Goal: Use online tool/utility: Utilize a website feature to perform a specific function

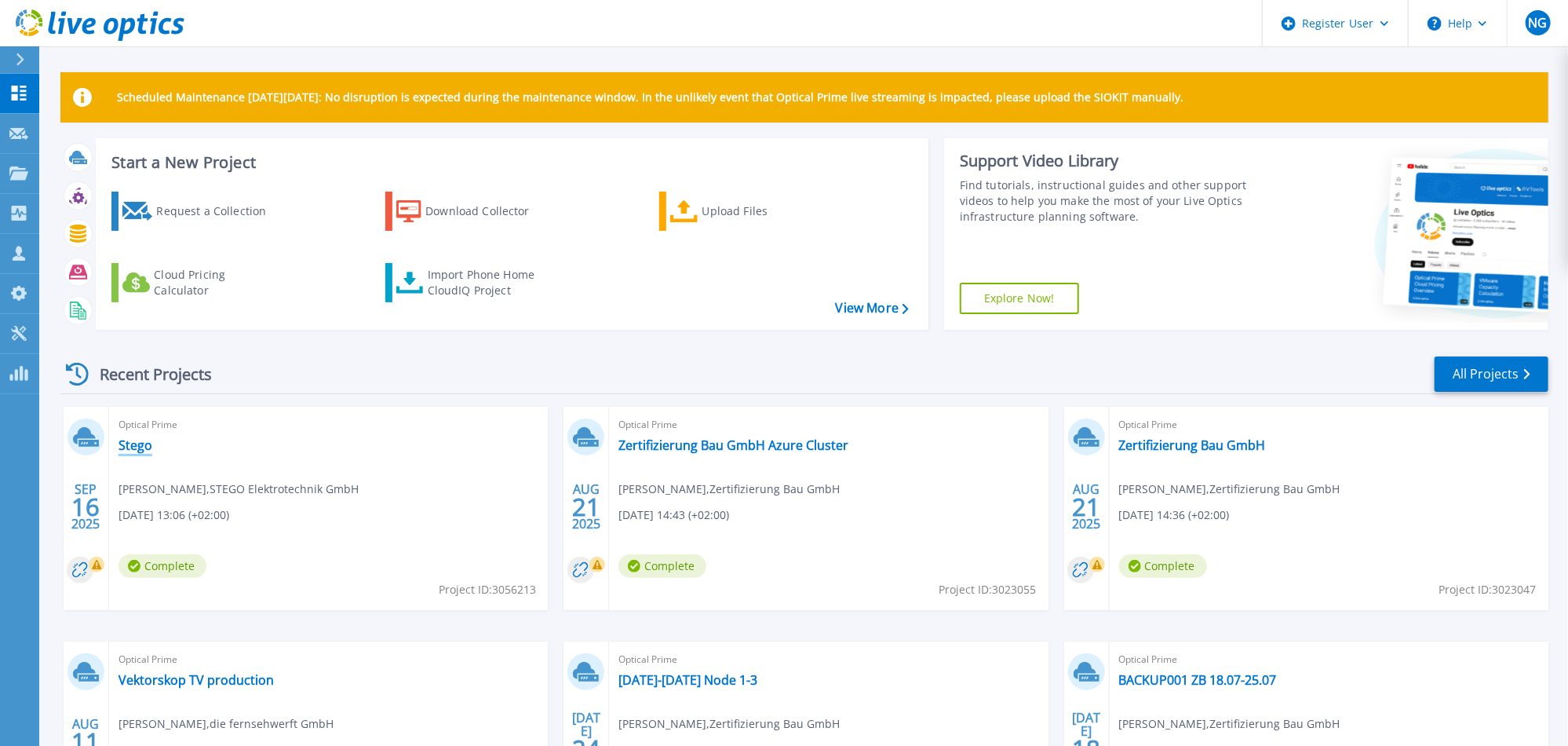
click at [137, 443] on link "Stego" at bounding box center [135, 445] width 34 height 16
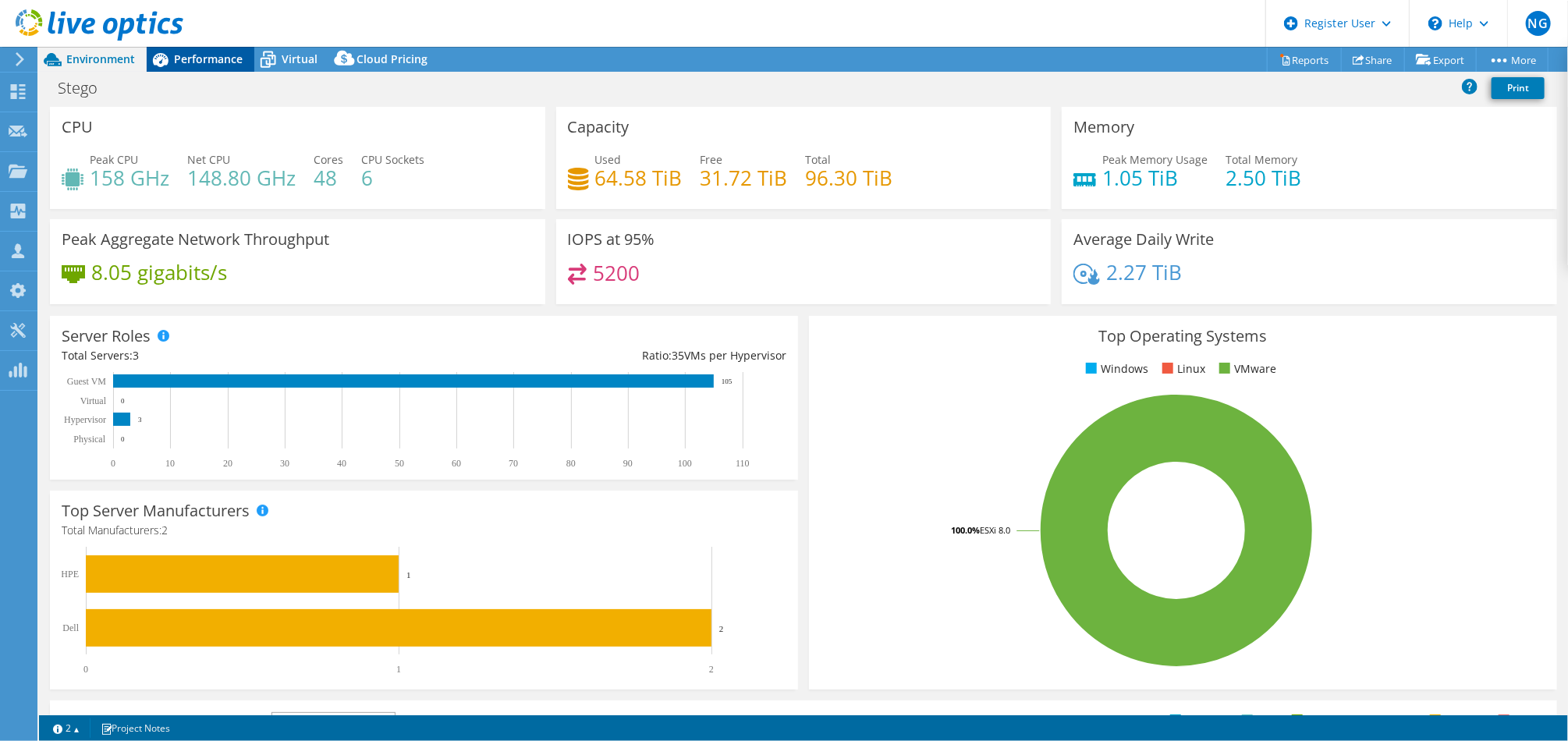
click at [206, 62] on span "Performance" at bounding box center [208, 58] width 69 height 15
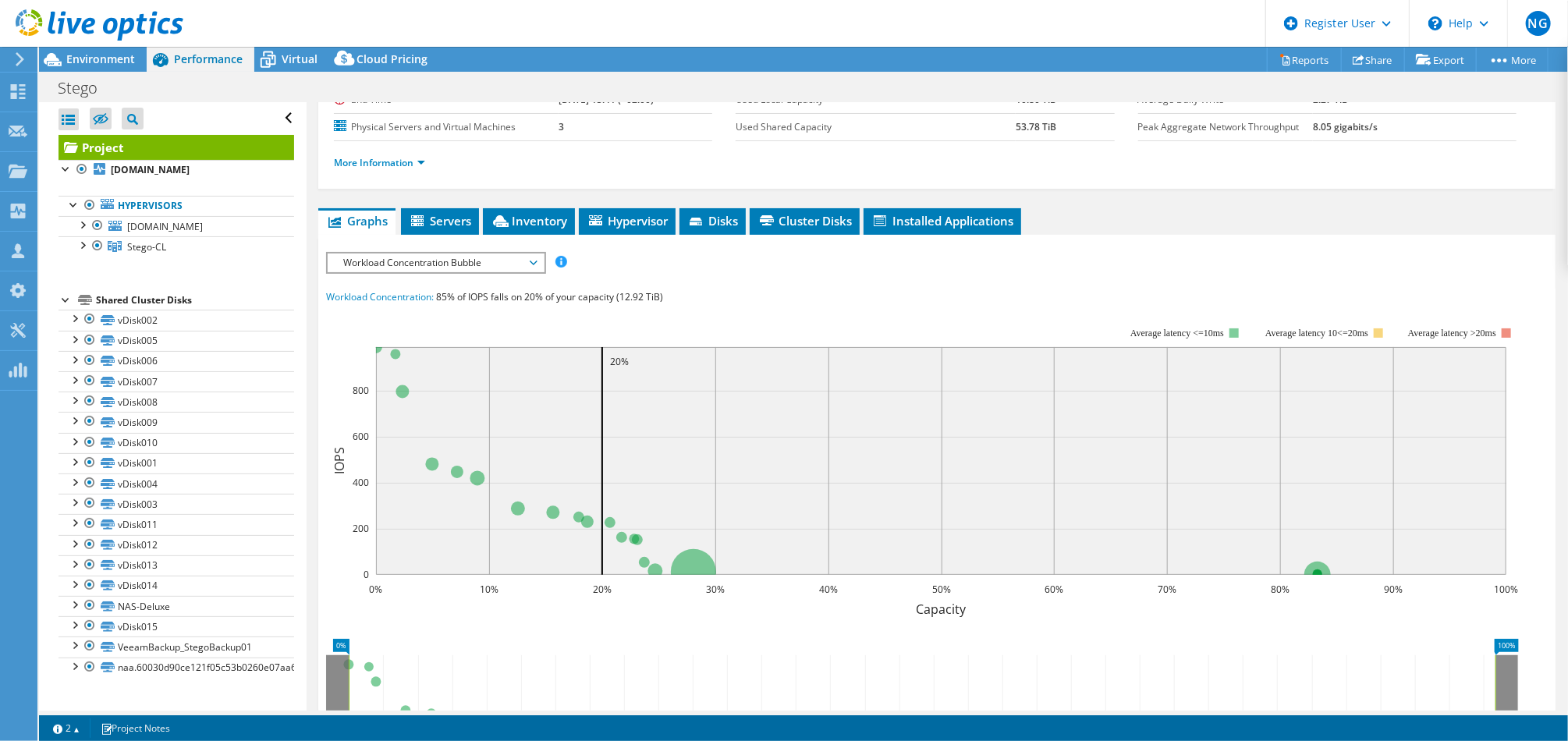
scroll to position [250, 0]
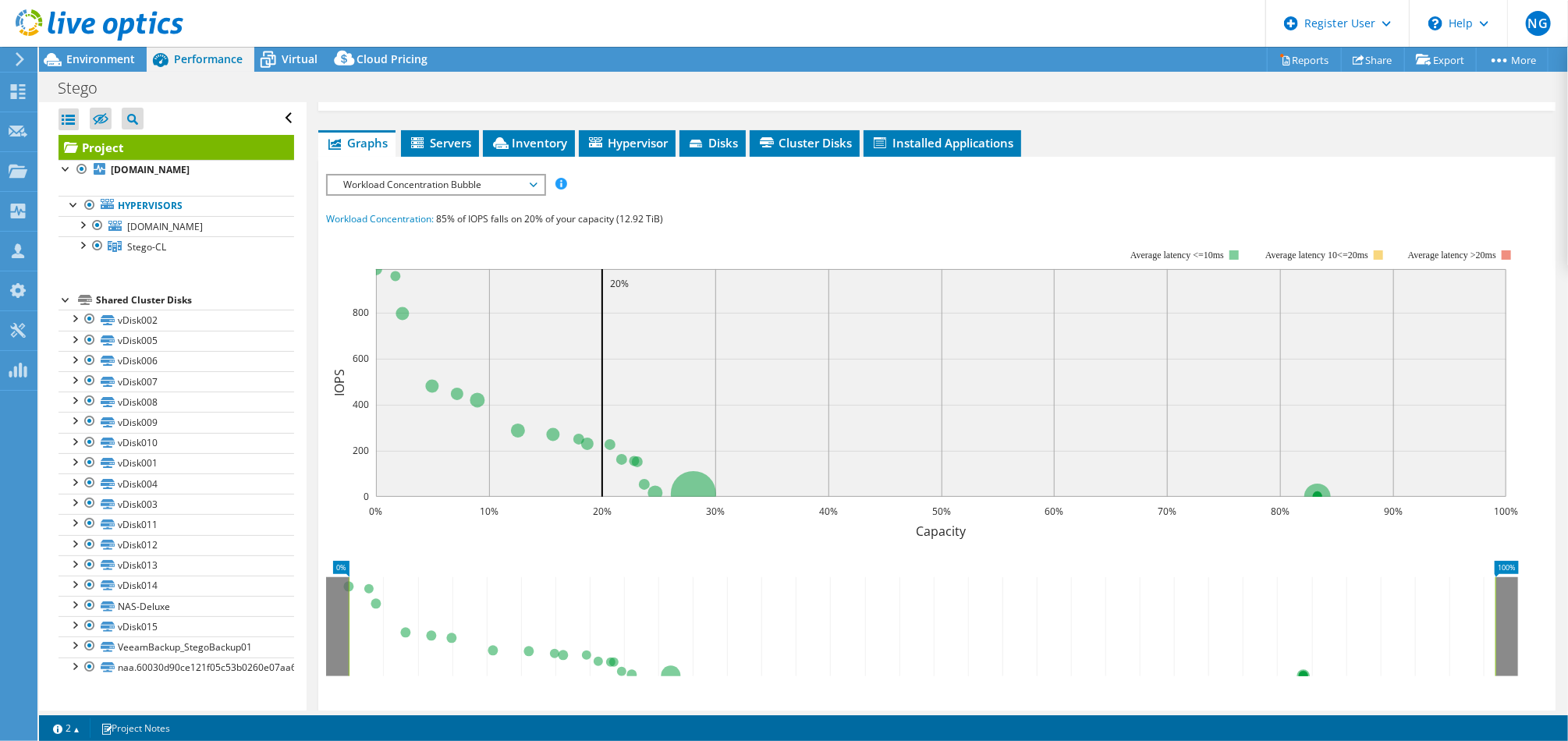
click at [537, 176] on span "Workload Concentration Bubble" at bounding box center [436, 185] width 216 height 19
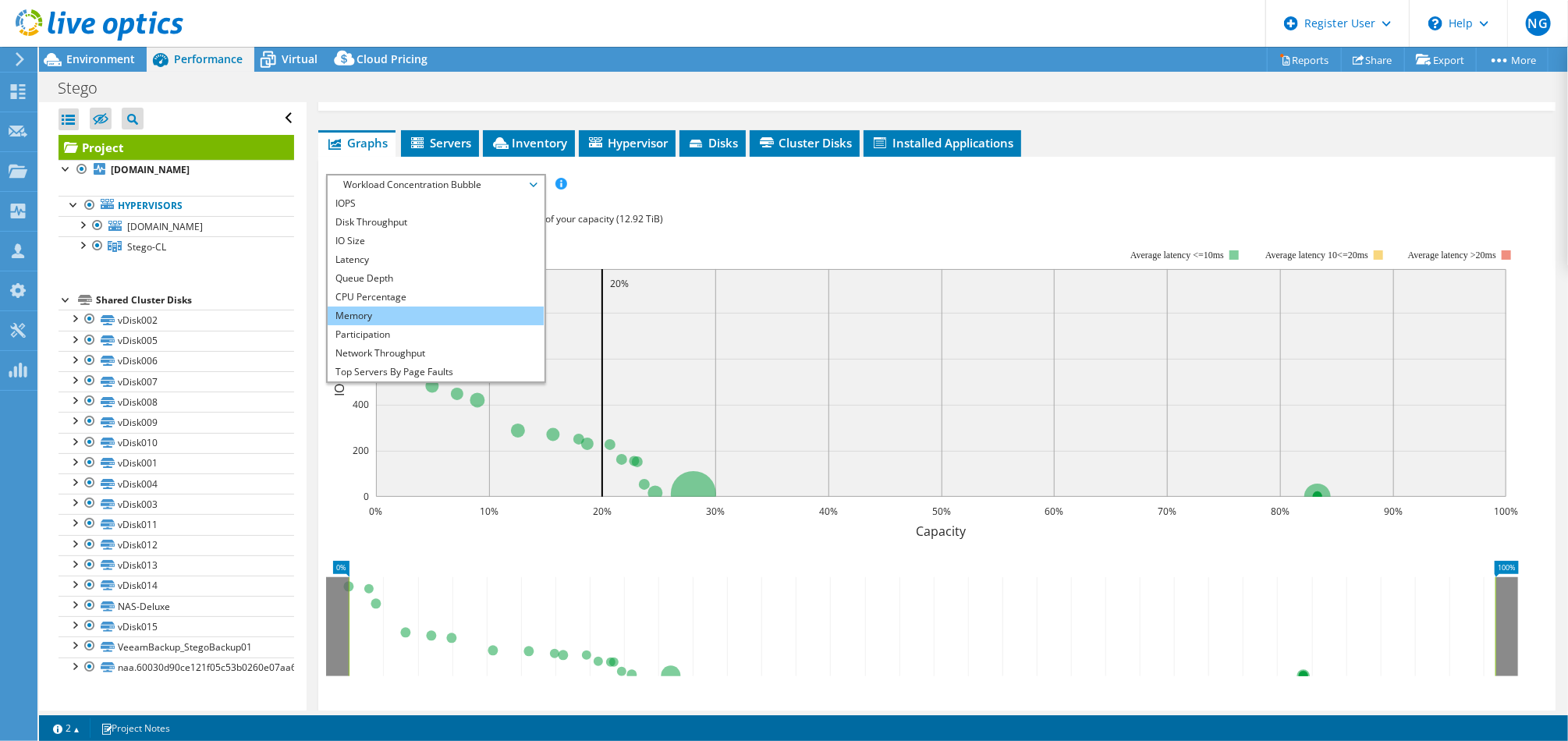
click at [365, 314] on li "Memory" at bounding box center [436, 316] width 216 height 19
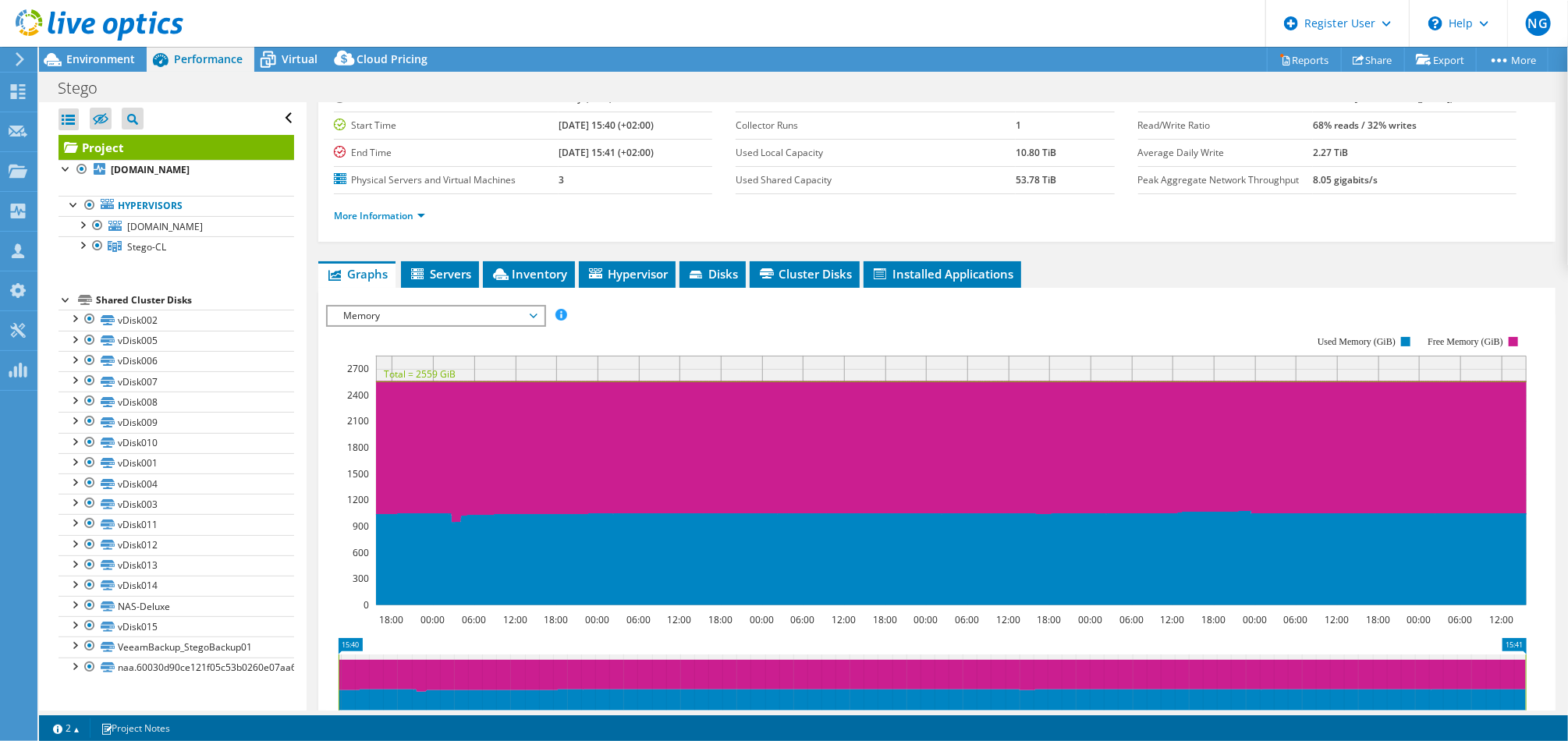
scroll to position [99, 0]
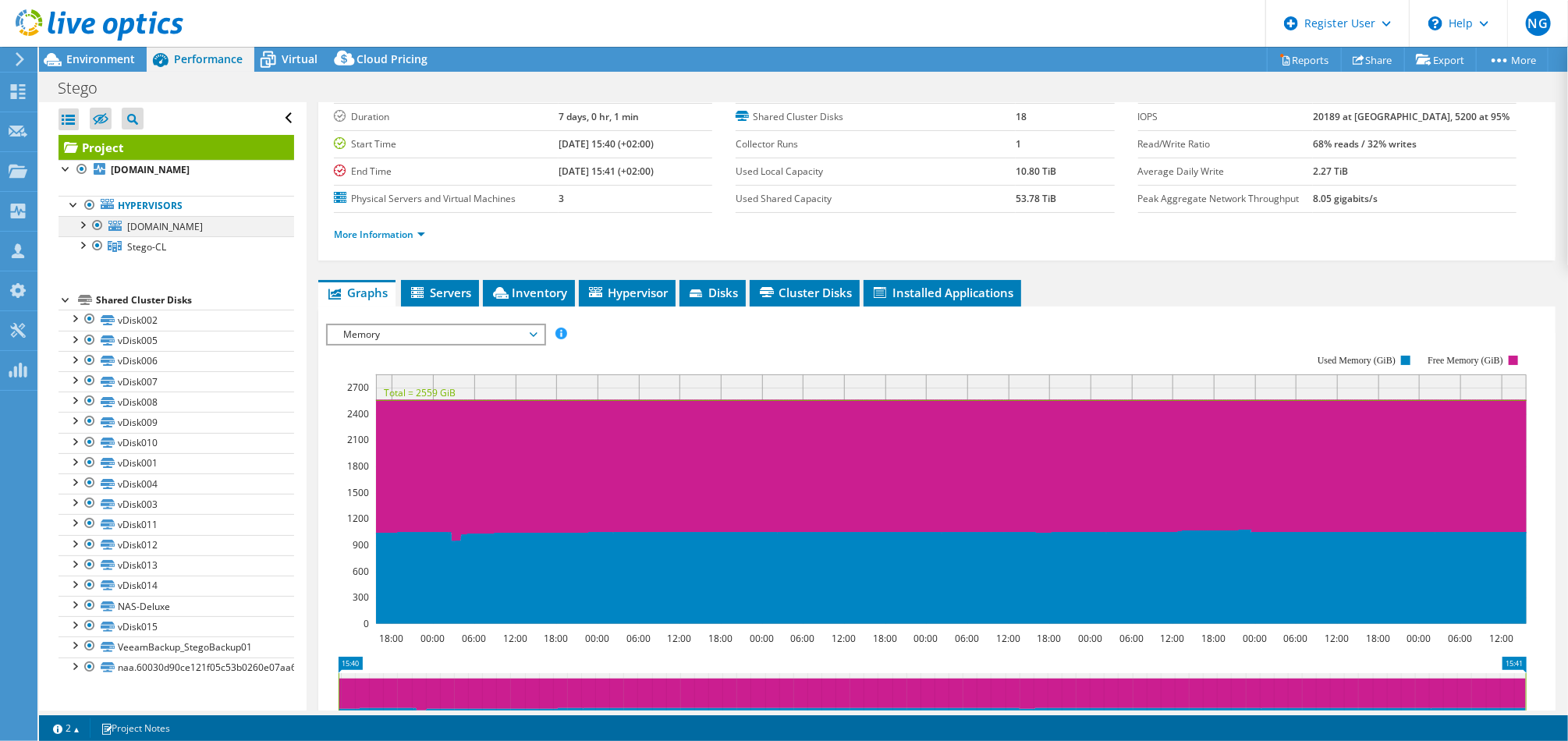
click at [95, 222] on div at bounding box center [98, 226] width 16 height 19
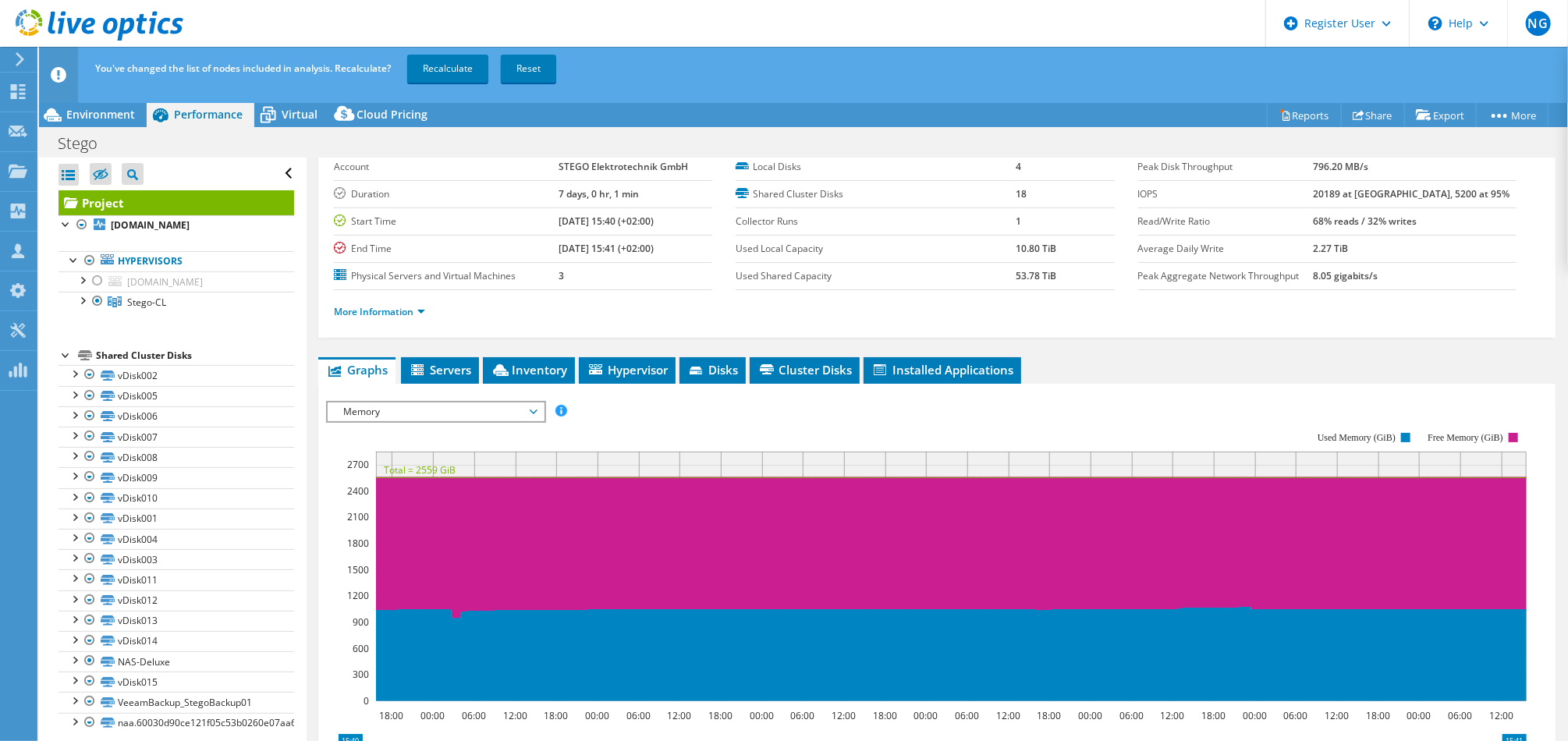
scroll to position [0, 0]
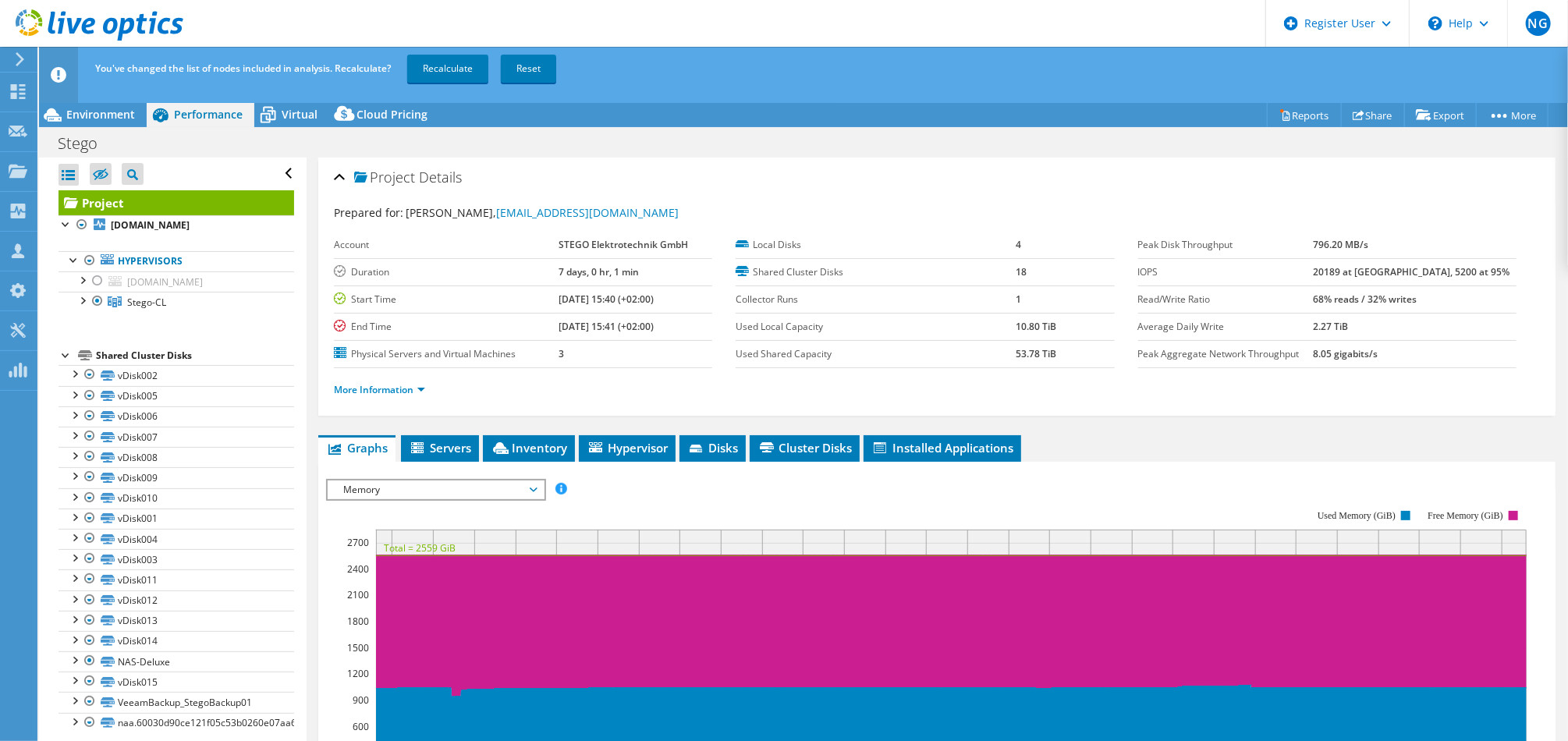
click at [643, 25] on header "NG Dell User Nico Gaebel Nico.Gaebel@dell.com Dell My Profile Log Out \n Help E…" at bounding box center [784, 23] width 1568 height 46
